Goal: Contribute content: Add original content to the website for others to see

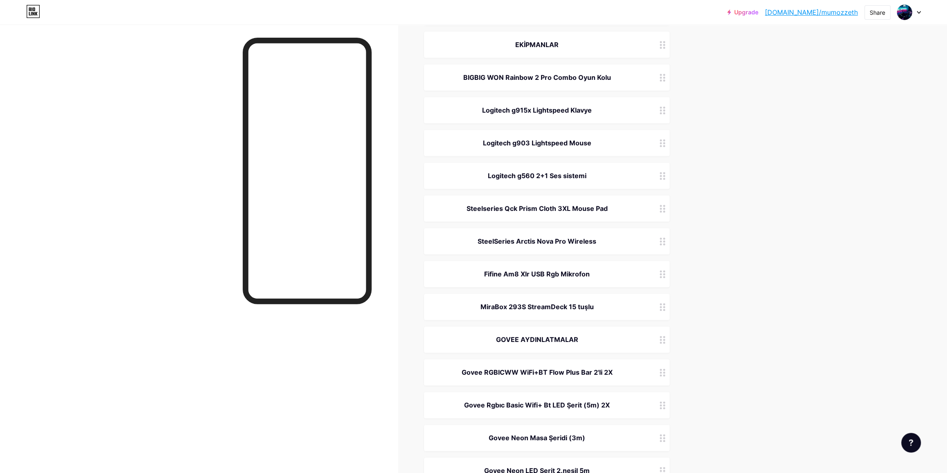
scroll to position [795, 0]
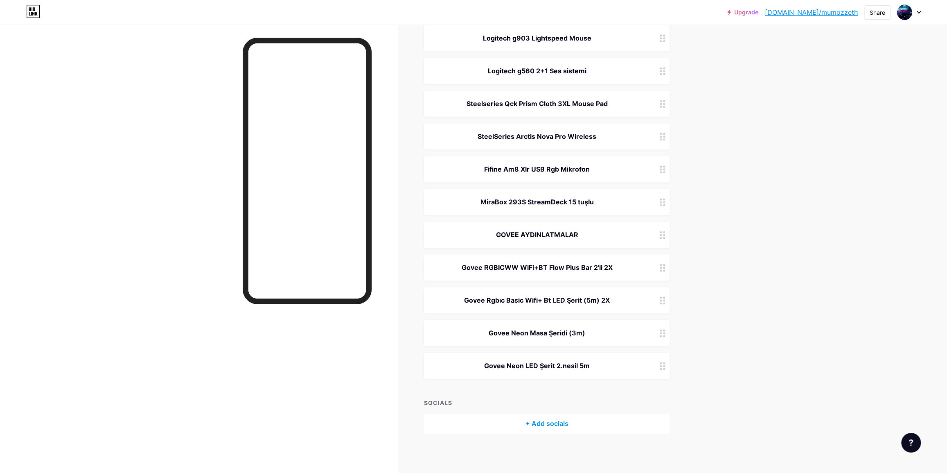
click at [614, 299] on div "Govee Rgbıc Basic Wifi+ Bt LED Şerit (5m) 2X" at bounding box center [537, 300] width 206 height 10
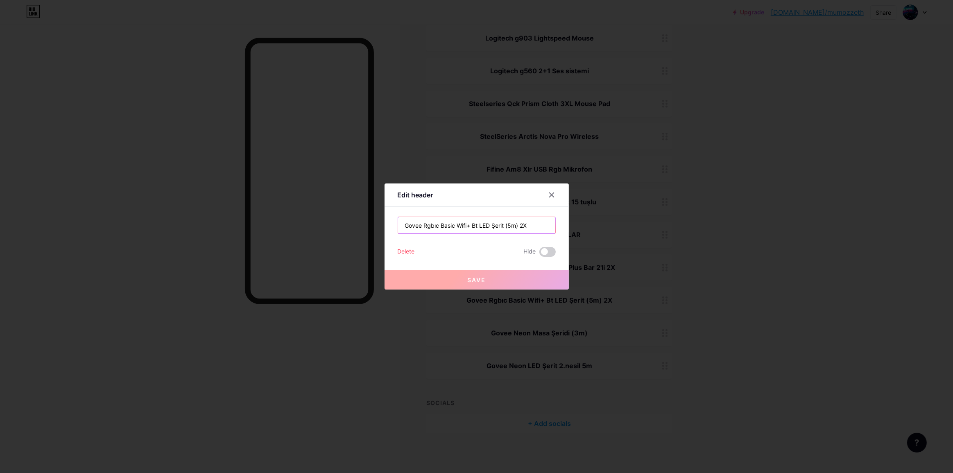
drag, startPoint x: 503, startPoint y: 225, endPoint x: 516, endPoint y: 226, distance: 12.7
click at [516, 226] on input "Govee Rgbıc Basic Wifi+ Bt LED Şerit (5m) 2X" at bounding box center [476, 225] width 157 height 16
click at [548, 192] on icon at bounding box center [551, 195] width 7 height 7
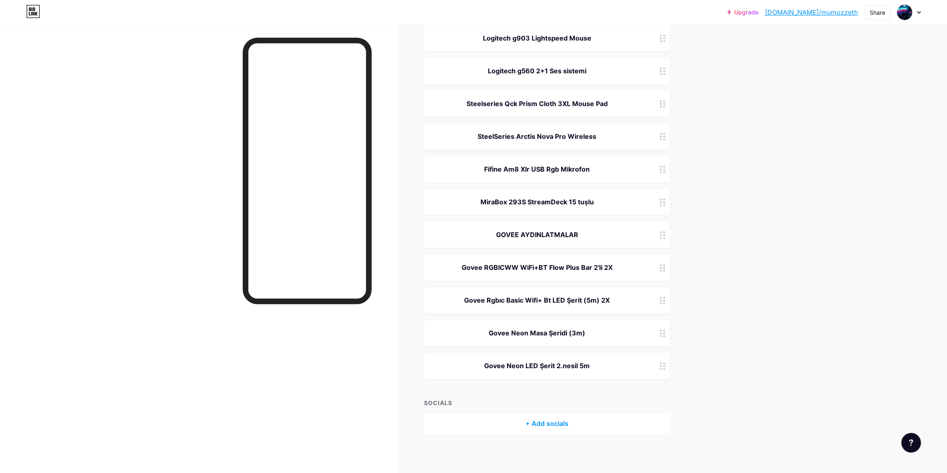
drag, startPoint x: 594, startPoint y: 378, endPoint x: 596, endPoint y: 366, distance: 12.0
click at [596, 364] on div "Govee Neon LED Şerit 2.nesil 5m" at bounding box center [537, 366] width 206 height 10
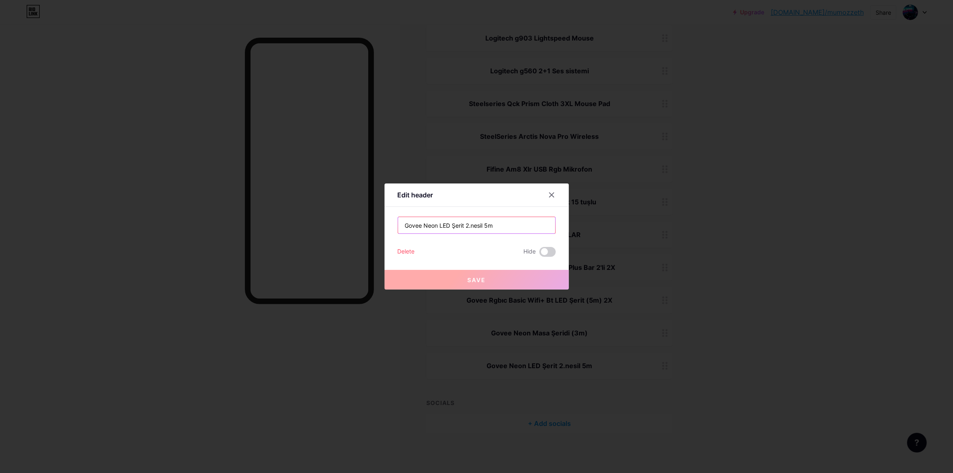
click at [504, 225] on input "Govee Neon LED Şerit 2.nesil 5m" at bounding box center [476, 225] width 157 height 16
paste input "(5m)"
type input "Govee Neon LED Şerit 2.nesil (5m)"
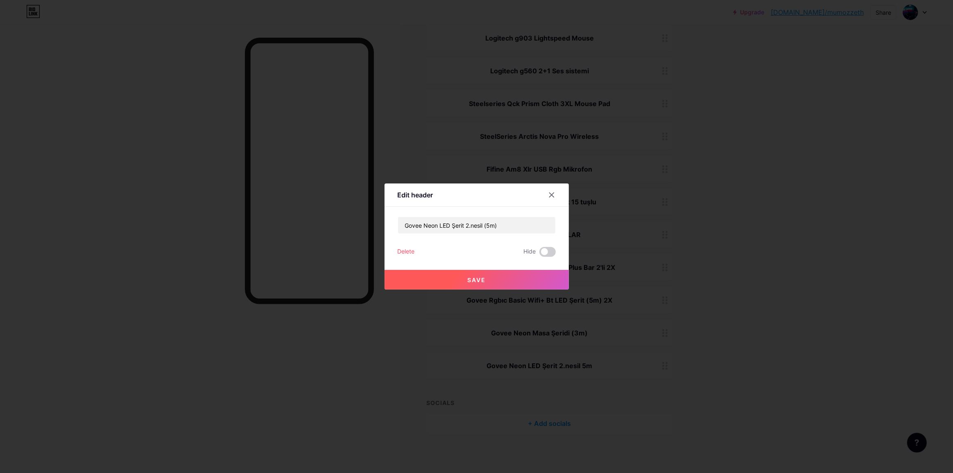
click at [501, 284] on button "Save" at bounding box center [476, 280] width 184 height 20
